Goal: Task Accomplishment & Management: Use online tool/utility

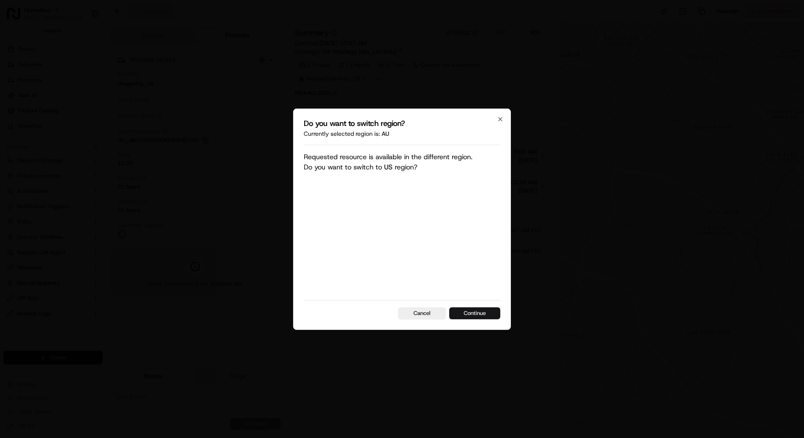
click at [486, 310] on button "Continue" at bounding box center [474, 313] width 51 height 12
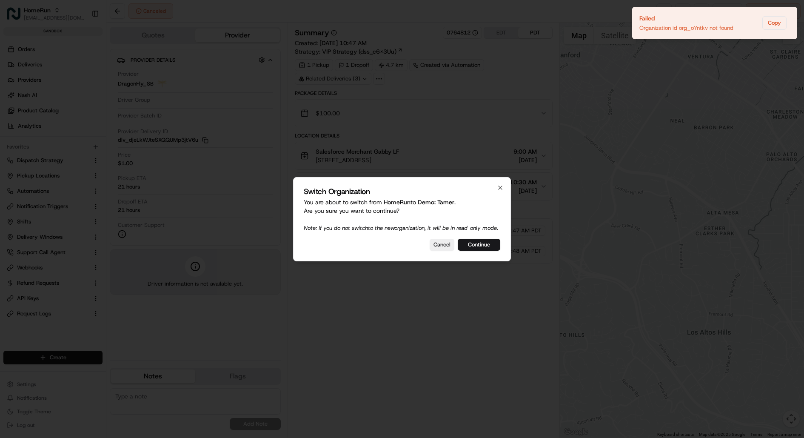
click at [487, 256] on div "Switch Organization You are about to switch from HomeRun to Demo: Tamer . Are y…" at bounding box center [402, 219] width 218 height 84
click at [486, 249] on button "Continue" at bounding box center [479, 245] width 43 height 12
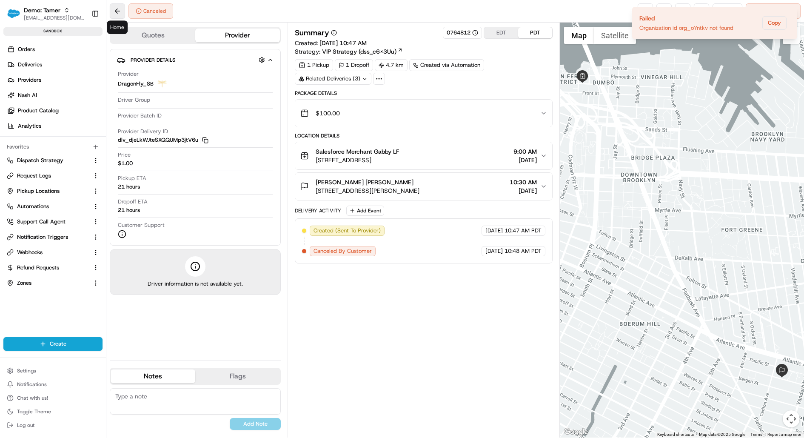
click at [120, 13] on button at bounding box center [117, 10] width 15 height 15
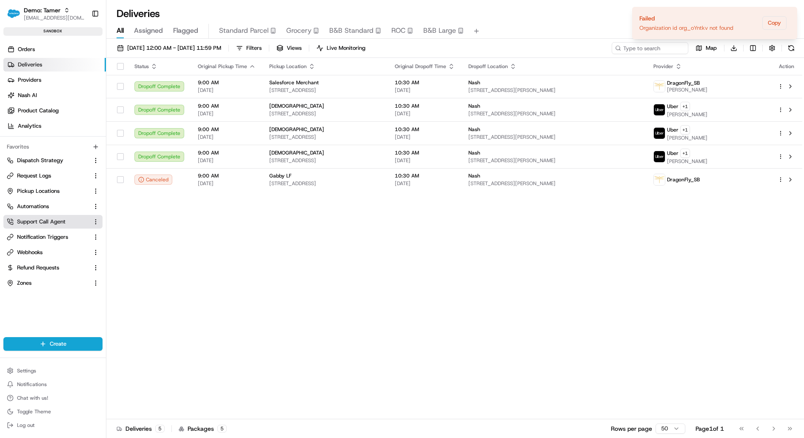
click at [49, 218] on span "Support Call Agent" at bounding box center [41, 222] width 48 height 8
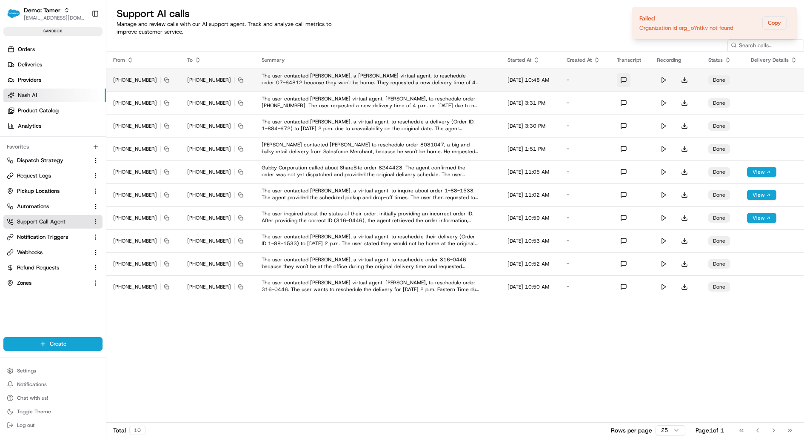
click at [623, 79] on button at bounding box center [624, 80] width 14 height 14
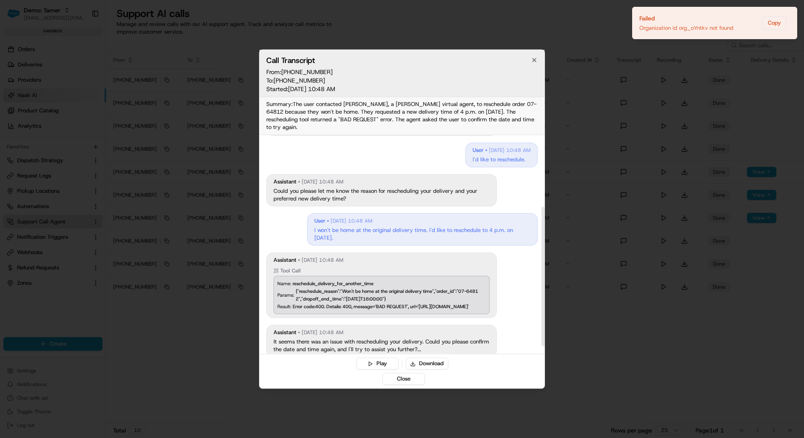
scroll to position [123, 0]
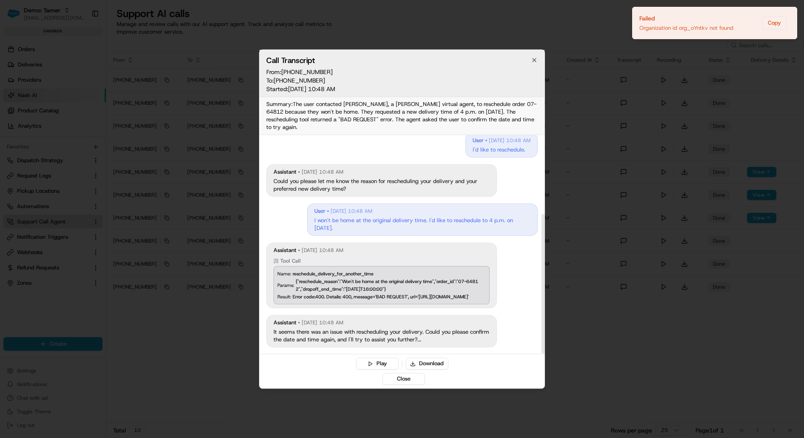
drag, startPoint x: 384, startPoint y: 293, endPoint x: 321, endPoint y: 292, distance: 63.4
click at [321, 293] on div "Error code:400. Details: 400, message='BAD REQUEST', url='https://api.sandbox.u…" at bounding box center [381, 297] width 176 height 8
copy div "/voice-ai/reschedule-delivery"
click at [392, 357] on button "Play" at bounding box center [377, 363] width 43 height 12
click at [382, 277] on div "{"reschedule_reason":"Won't be home at the original delivery time","order_id":"…" at bounding box center [391, 284] width 190 height 15
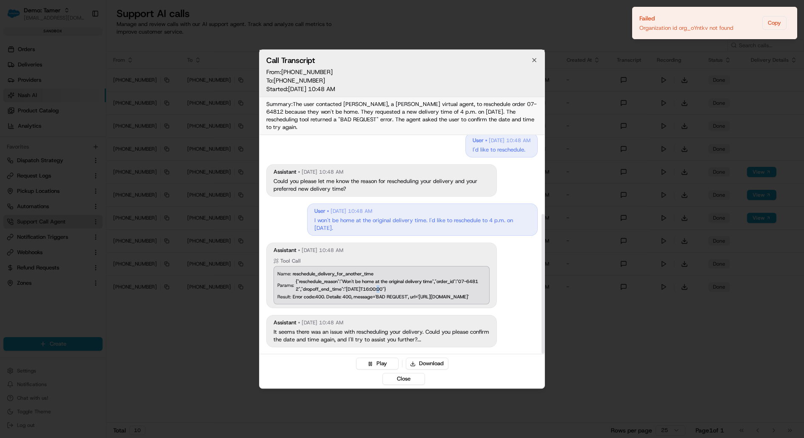
click at [382, 277] on div "{"reschedule_reason":"Won't be home at the original delivery time","order_id":"…" at bounding box center [391, 284] width 190 height 15
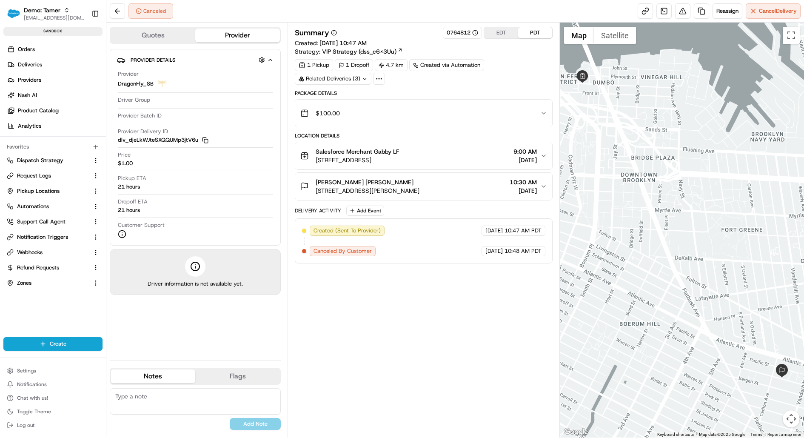
click at [465, 163] on button "Salesforce Merchant Gabby LF [STREET_ADDRESS] 9:00 AM [DATE]" at bounding box center [423, 155] width 257 height 27
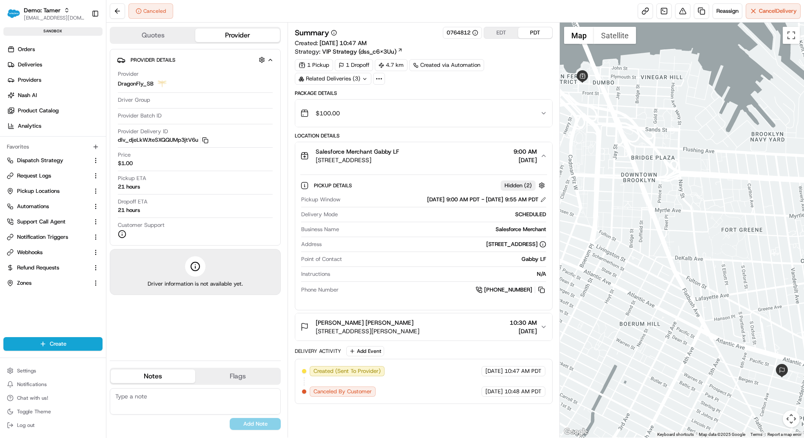
click at [465, 163] on button "Salesforce Merchant Gabby LF [STREET_ADDRESS] 9:00 AM [DATE]" at bounding box center [423, 155] width 257 height 27
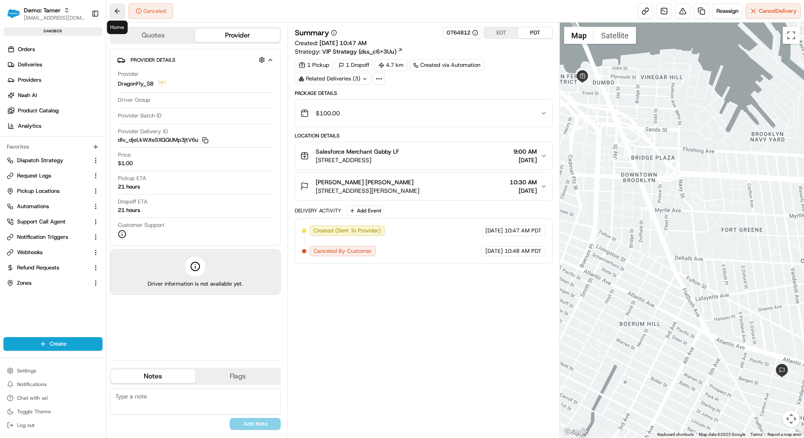
click at [118, 10] on button at bounding box center [117, 10] width 15 height 15
